Goal: Find contact information: Find contact information

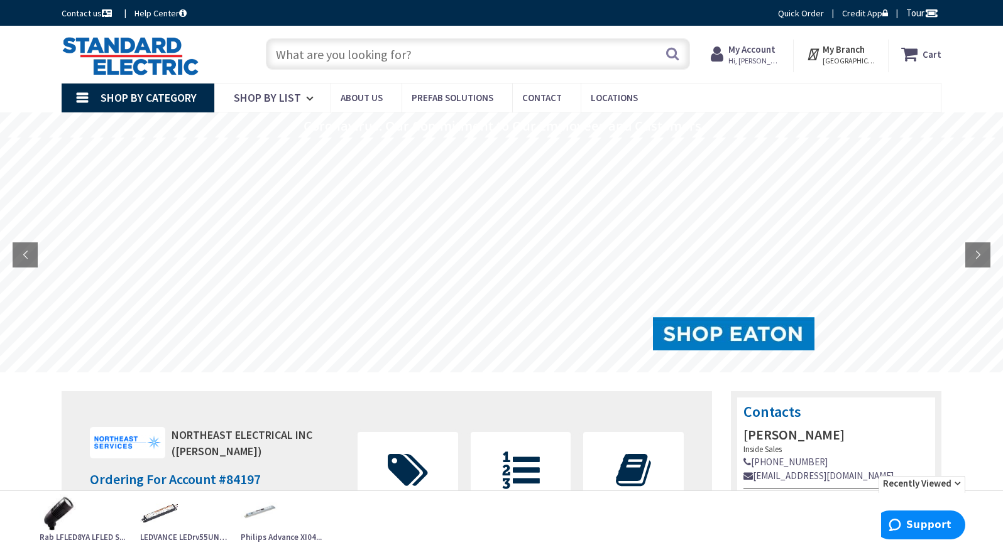
click at [300, 53] on input "text" at bounding box center [478, 53] width 424 height 31
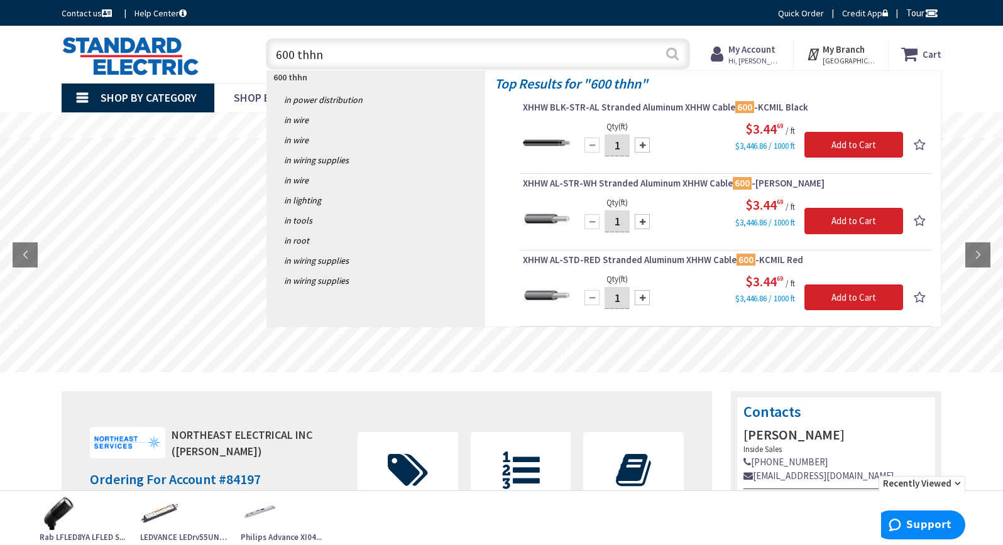
type input "600 thhn"
click at [672, 54] on button "Search" at bounding box center [672, 54] width 16 height 28
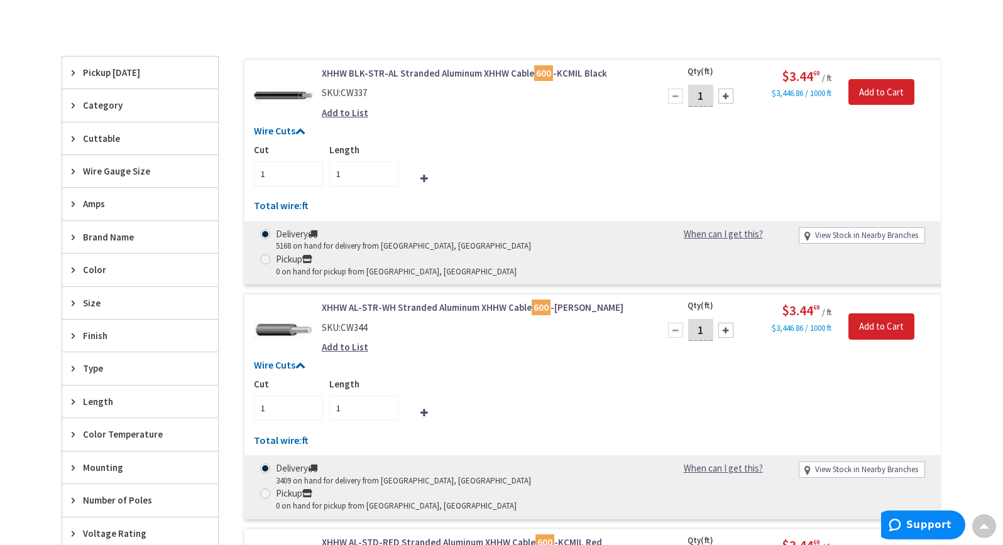
scroll to position [440, 0]
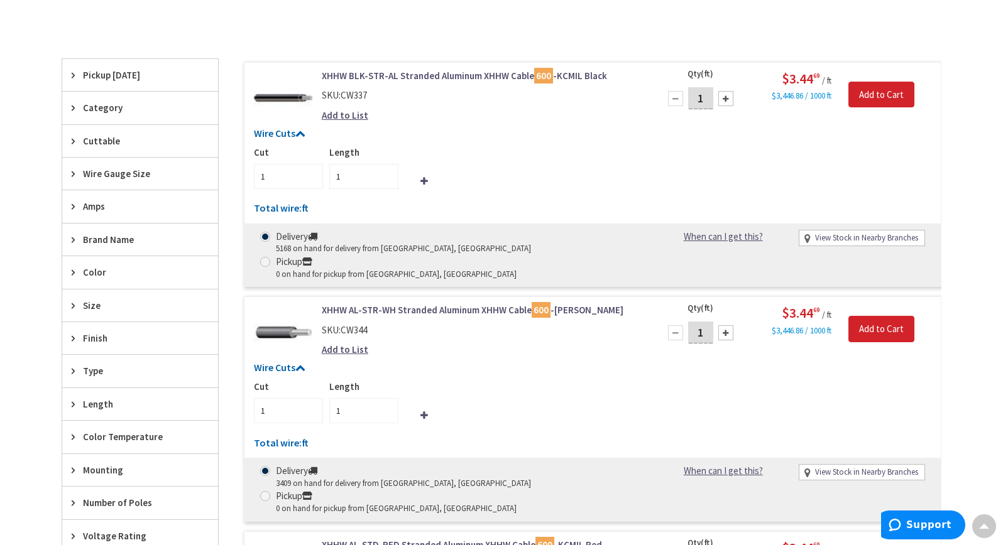
click at [96, 168] on span "Wire Gauge Size" at bounding box center [134, 173] width 102 height 13
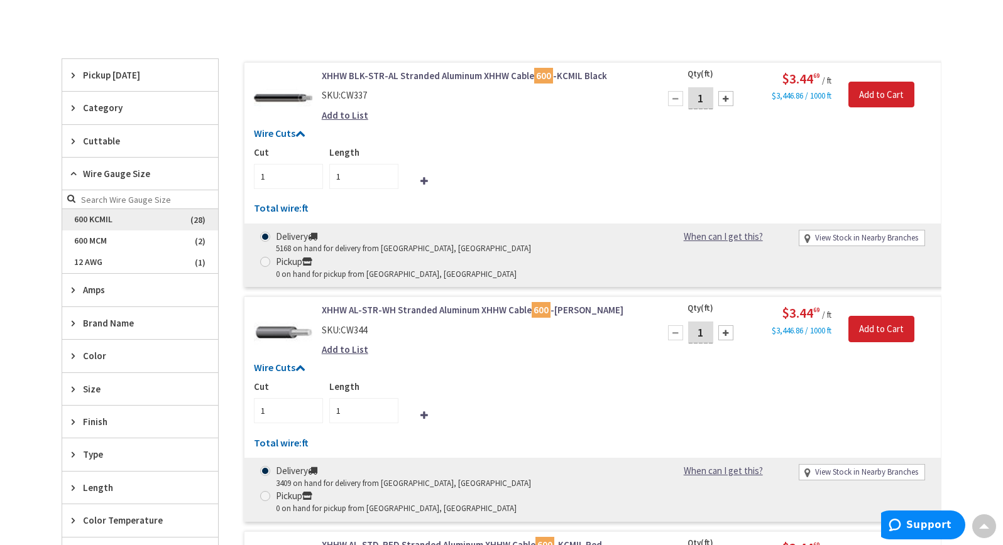
click at [89, 218] on span "600 KCMIL" at bounding box center [140, 219] width 156 height 21
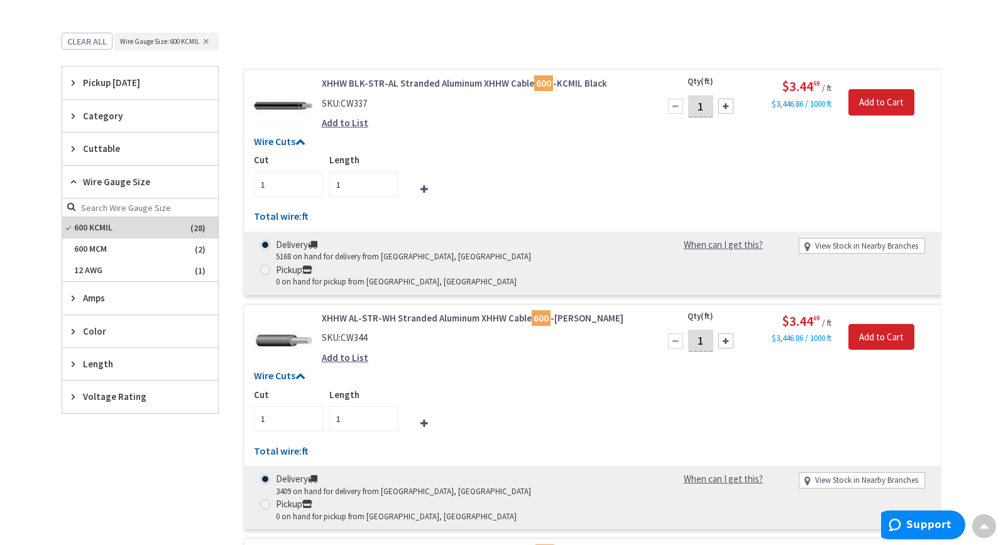
scroll to position [251, 0]
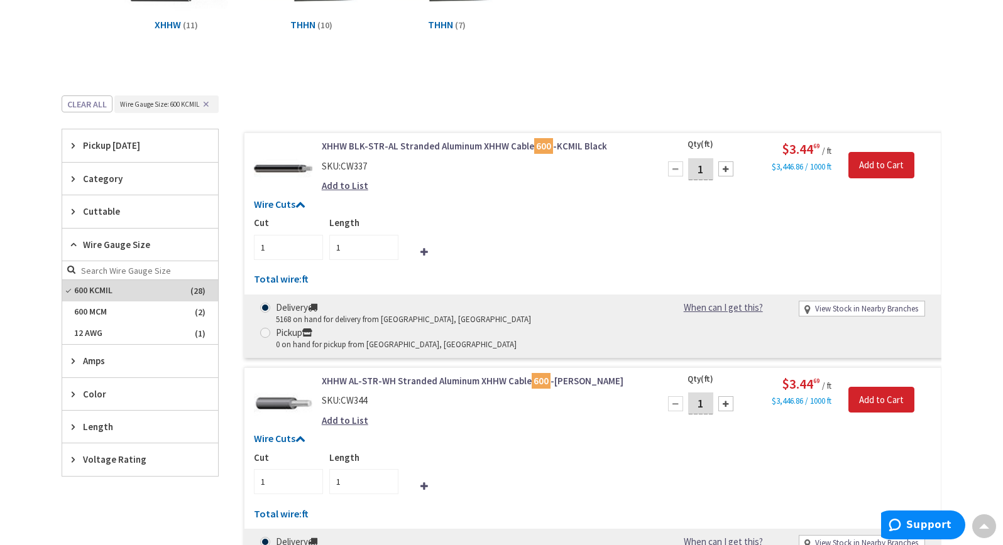
click at [75, 178] on icon at bounding box center [76, 178] width 9 height 9
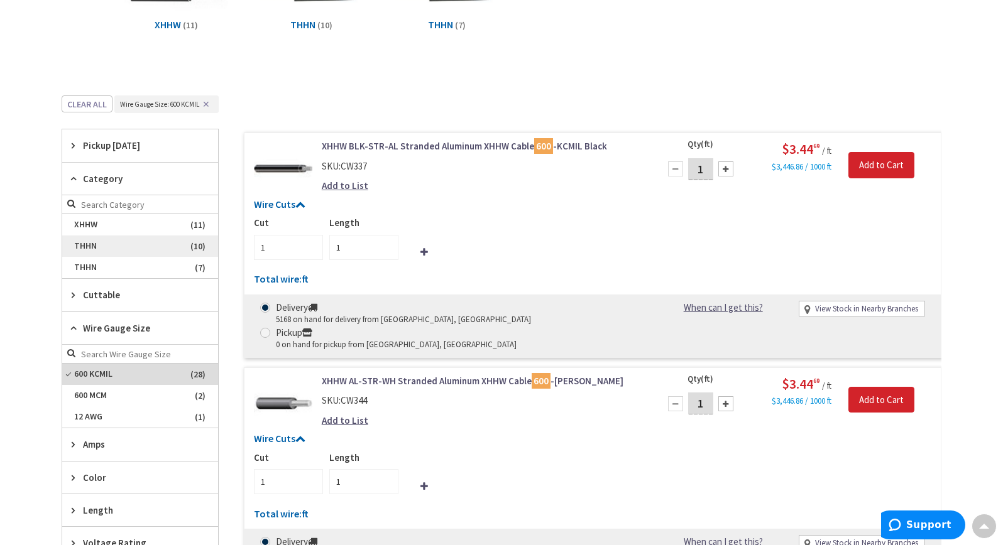
click at [94, 247] on span "THHN" at bounding box center [140, 246] width 156 height 21
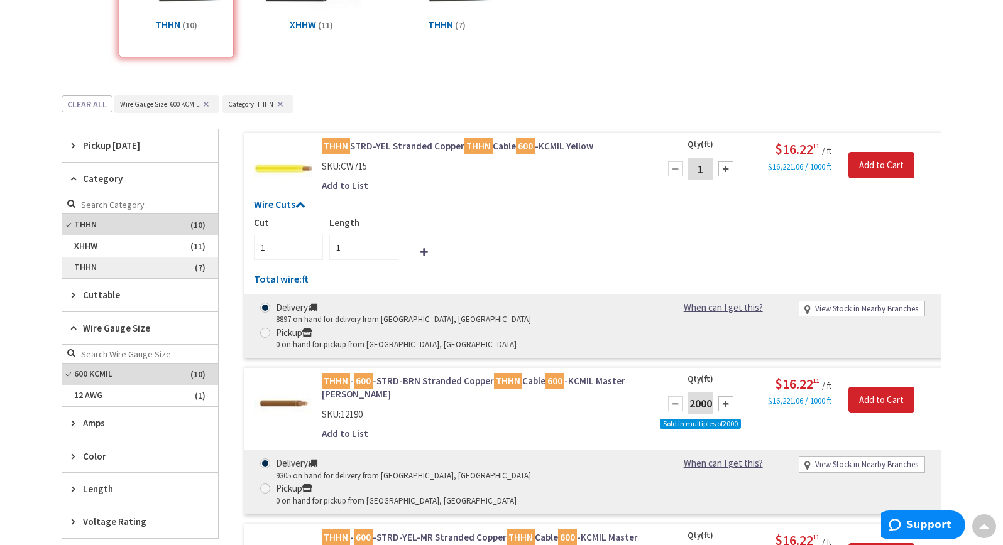
click at [86, 263] on span "THHN" at bounding box center [140, 267] width 156 height 21
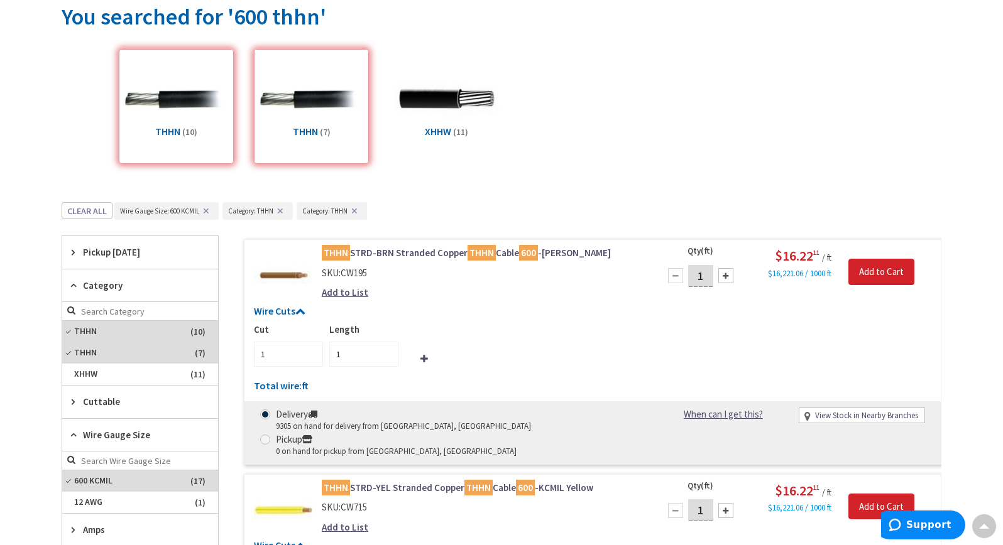
scroll to position [0, 0]
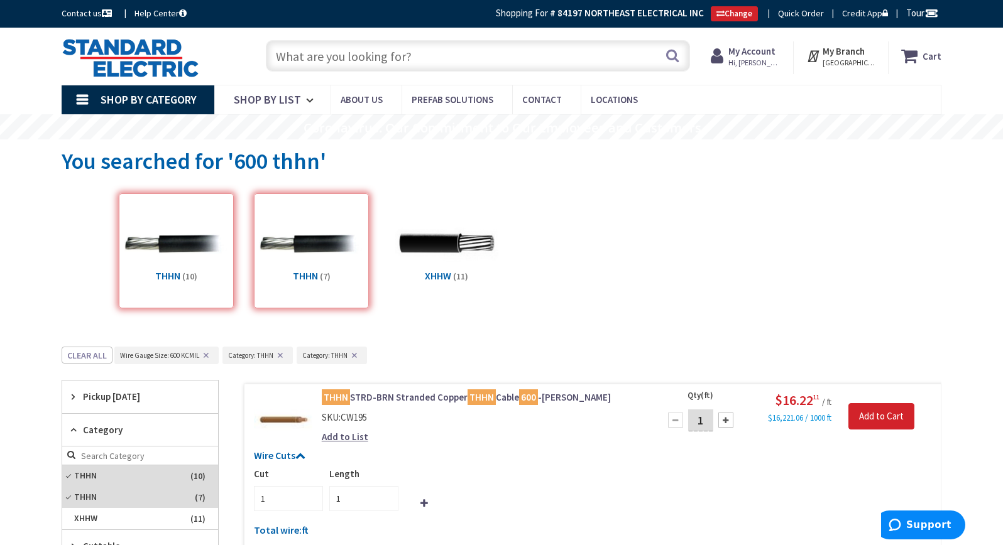
click at [748, 48] on strong "My Account" at bounding box center [751, 51] width 47 height 12
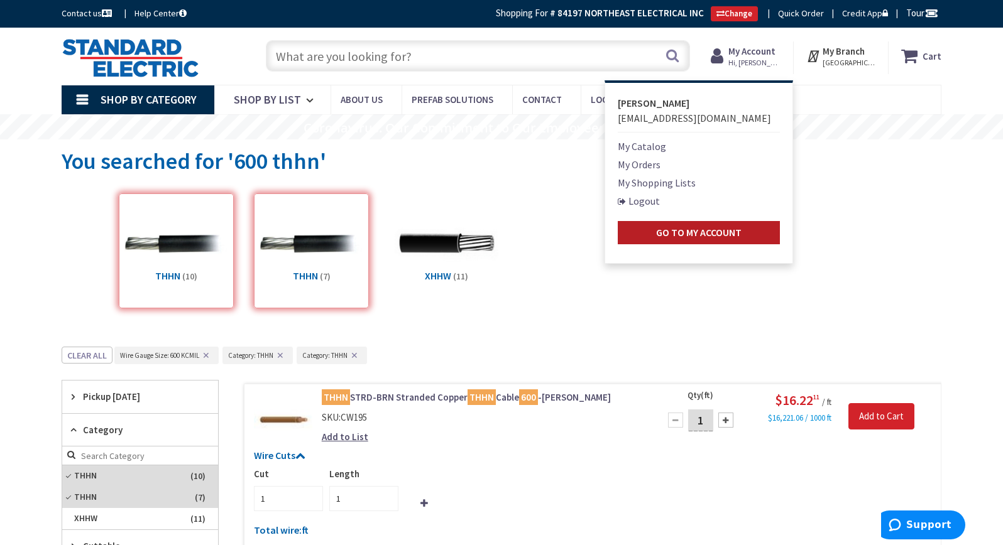
click at [697, 232] on strong "Go to My Account" at bounding box center [698, 232] width 85 height 13
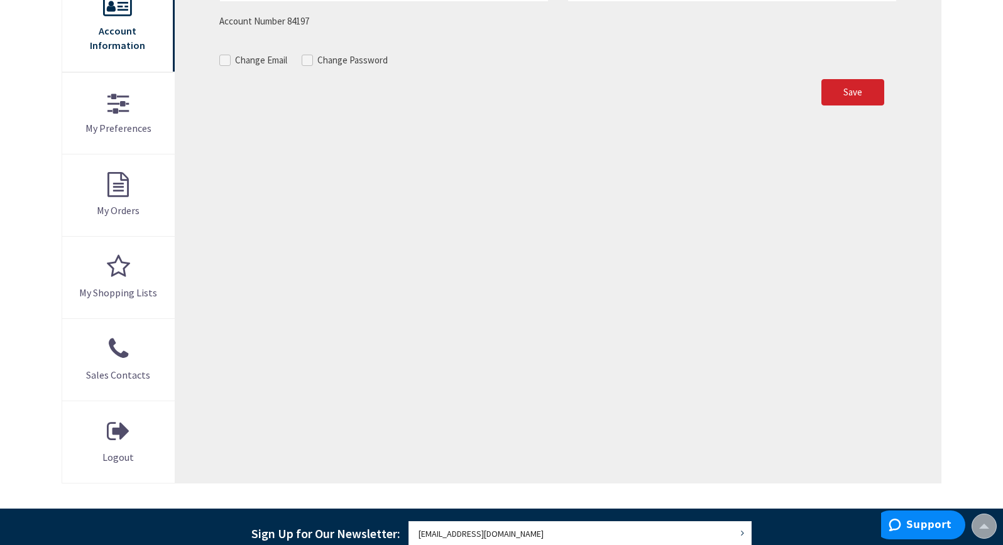
scroll to position [314, 0]
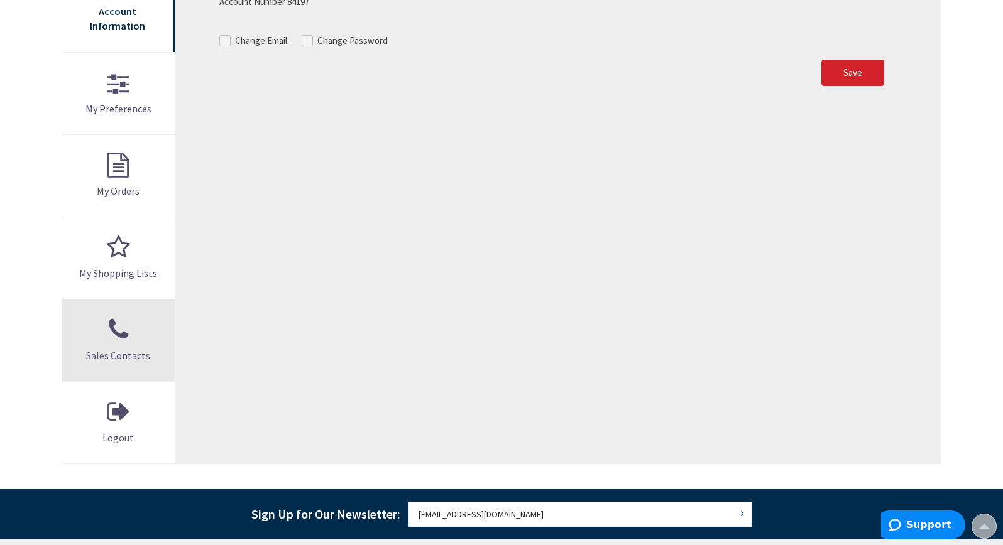
click at [121, 349] on span "Sales Contacts" at bounding box center [118, 355] width 64 height 13
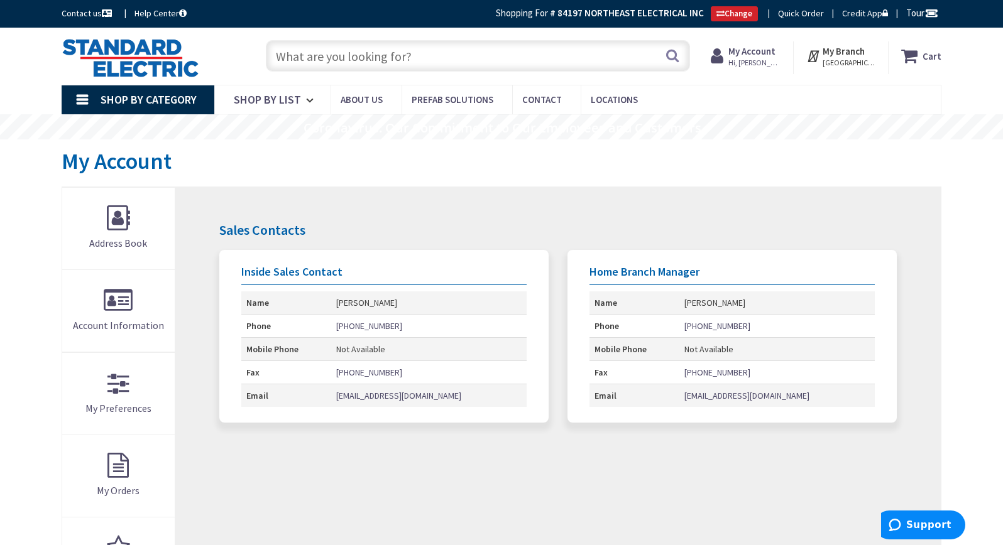
click at [351, 399] on link "scrawf@standardelectric.com" at bounding box center [398, 396] width 125 height 13
